Goal: Information Seeking & Learning: Learn about a topic

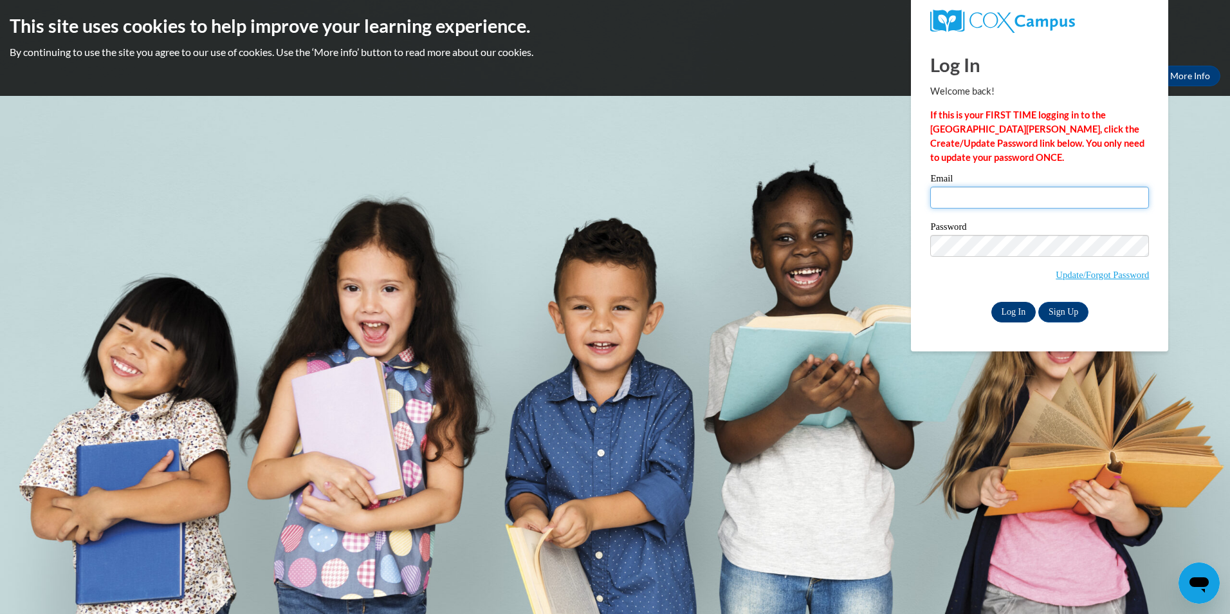
type input "marei.carter@gmail.com"
click at [1008, 309] on input "Log In" at bounding box center [1013, 312] width 45 height 21
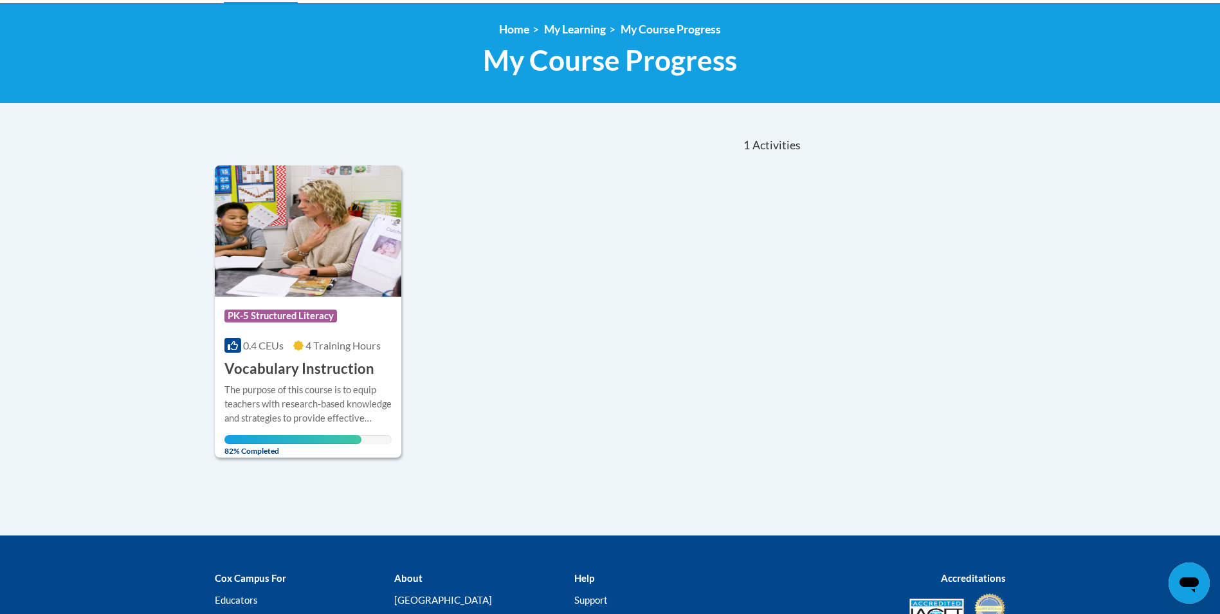
scroll to position [257, 0]
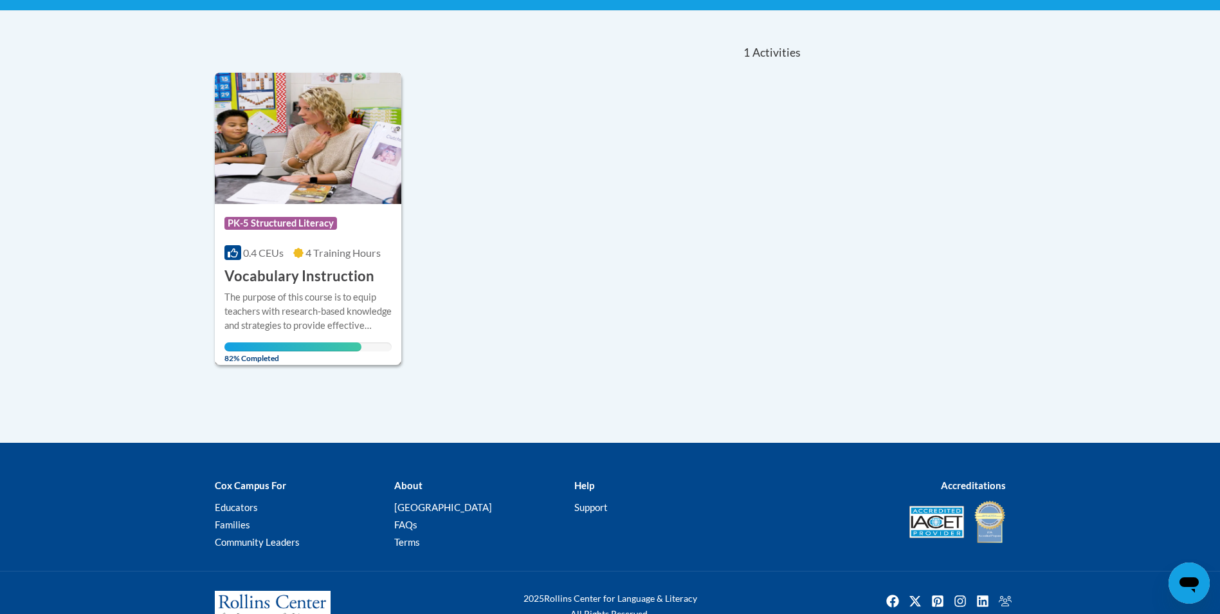
click at [291, 253] on div "0.4 CEUs 4 Training Hours" at bounding box center [309, 253] width 168 height 14
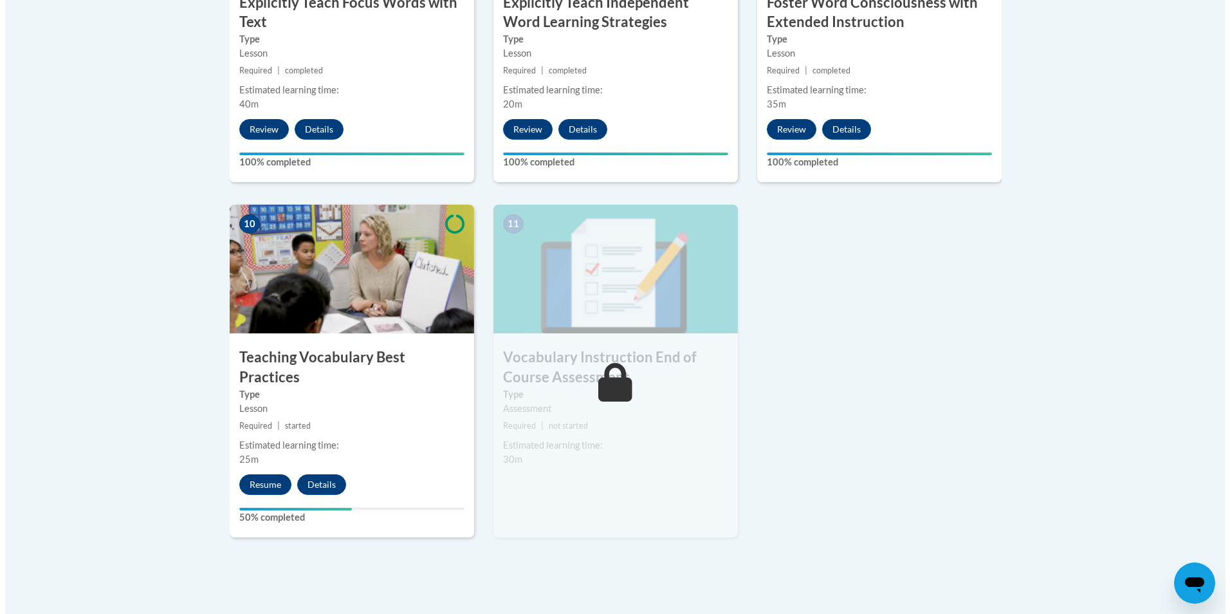
scroll to position [1312, 0]
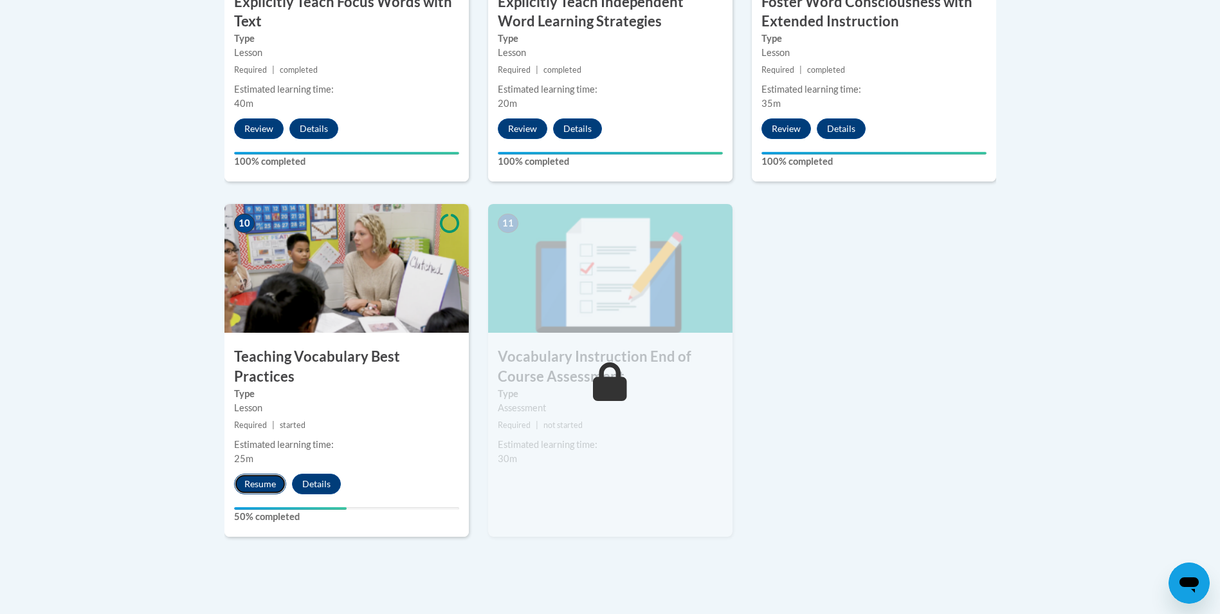
click at [271, 473] on button "Resume" at bounding box center [260, 483] width 52 height 21
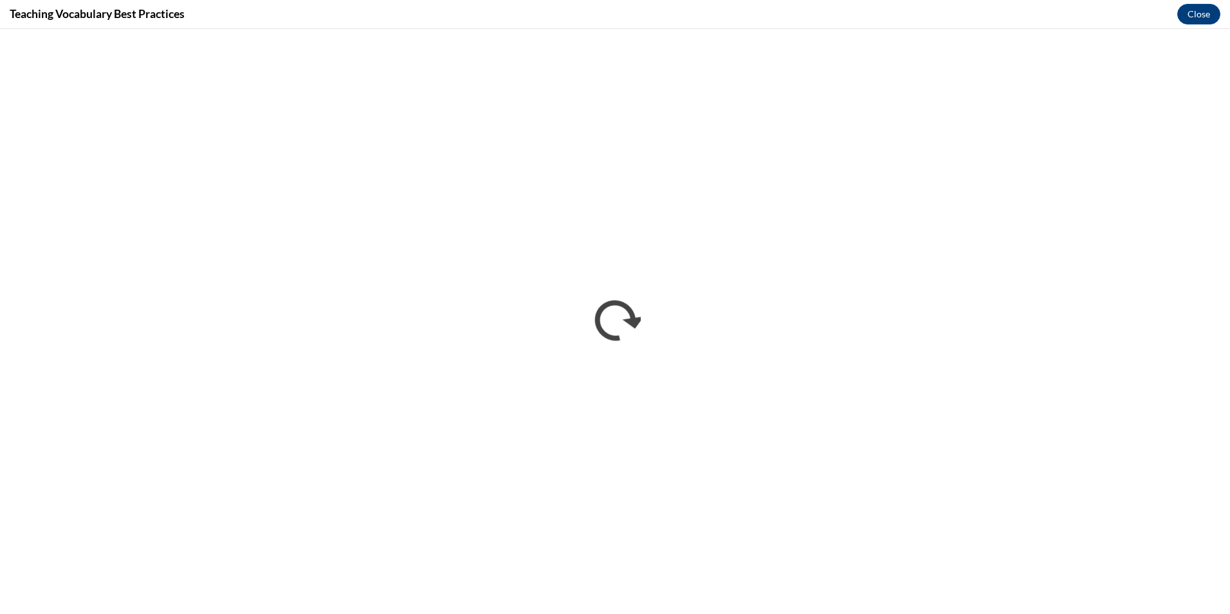
scroll to position [0, 0]
